Goal: Task Accomplishment & Management: Use online tool/utility

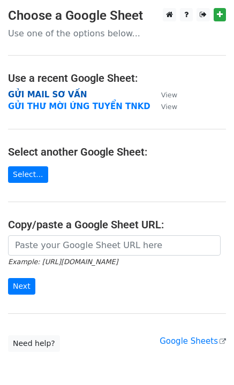
click at [69, 93] on strong "GỬI MAIL SƠ VẤN" at bounding box center [47, 95] width 79 height 10
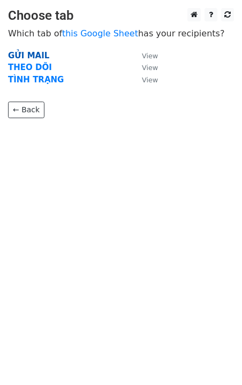
click at [33, 56] on strong "GỬI MAIL" at bounding box center [28, 56] width 41 height 10
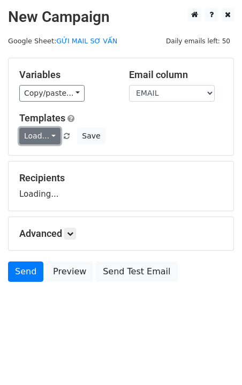
click at [50, 140] on link "Load..." at bounding box center [39, 136] width 41 height 17
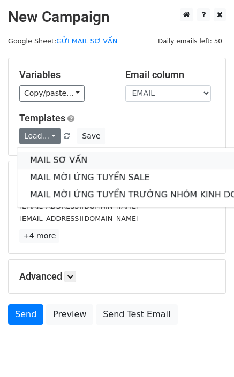
click at [66, 162] on link "MAIL SƠ VẤN" at bounding box center [142, 160] width 251 height 17
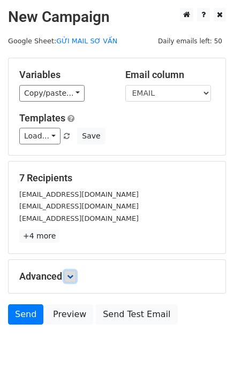
click at [68, 277] on link at bounding box center [70, 277] width 12 height 12
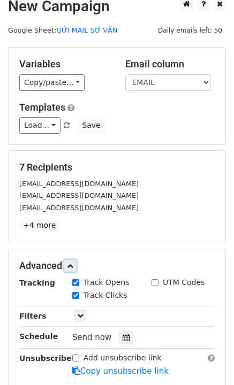
scroll to position [135, 0]
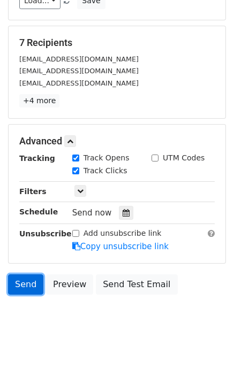
click at [29, 284] on link "Send" at bounding box center [25, 284] width 35 height 20
